Goal: Navigation & Orientation: Find specific page/section

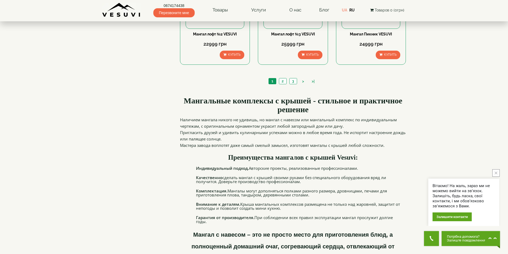
scroll to position [560, 0]
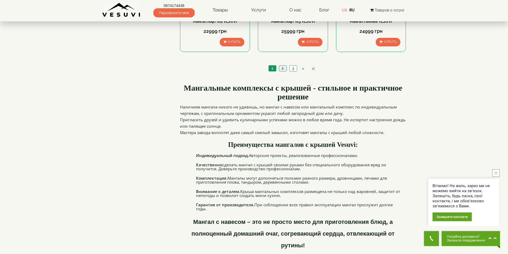
click at [282, 71] on link "2" at bounding box center [282, 69] width 7 height 6
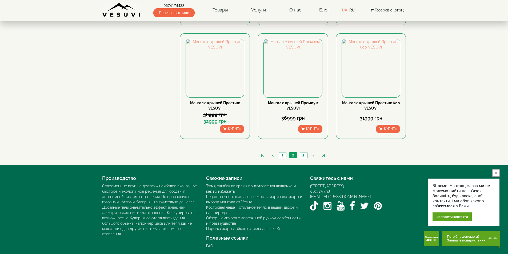
scroll to position [491, 0]
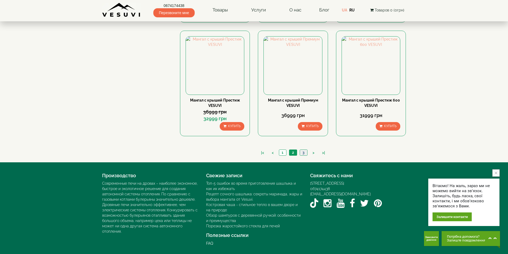
click at [302, 152] on link "3" at bounding box center [303, 153] width 7 height 6
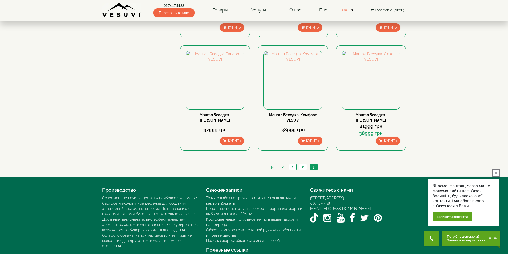
scroll to position [265, 0]
